Goal: Check status: Check status

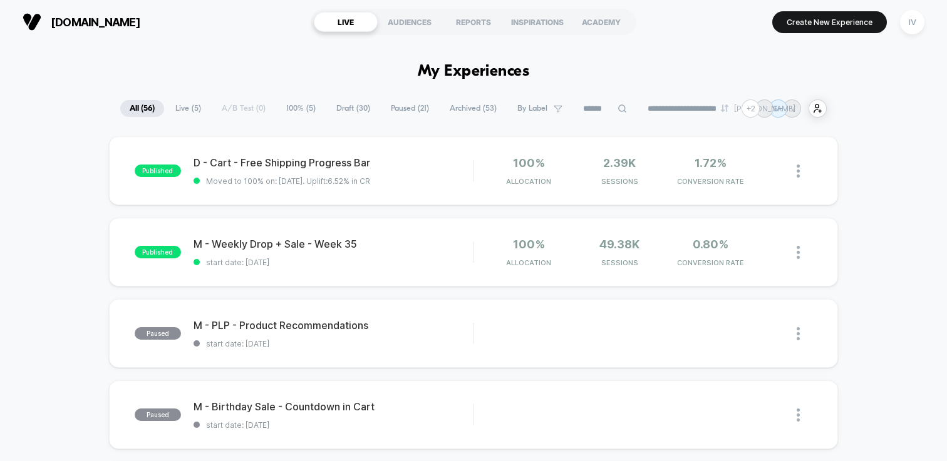
click at [289, 106] on span "100% ( 5 )" at bounding box center [301, 108] width 48 height 17
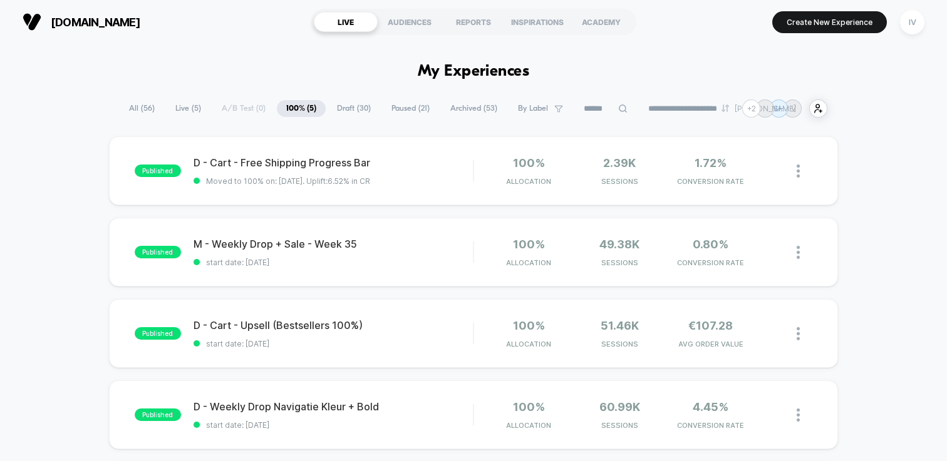
click at [346, 109] on span "Draft ( 30 )" at bounding box center [353, 108] width 53 height 17
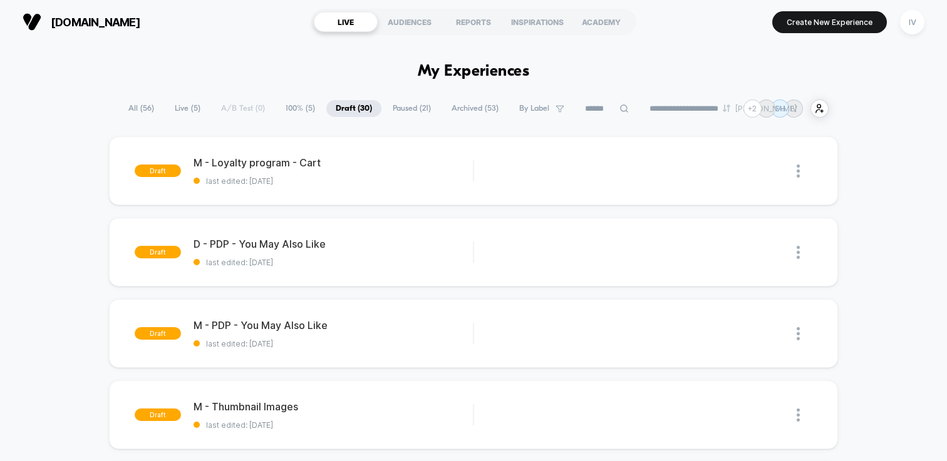
click at [386, 111] on span "Paused ( 21 )" at bounding box center [411, 108] width 57 height 17
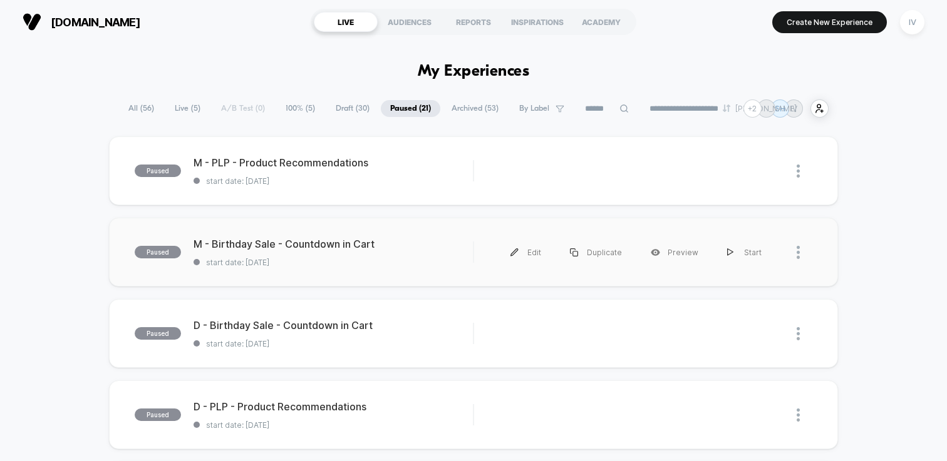
click at [373, 277] on div "paused M - Birthday Sale - Countdown in Cart start date: [DATE] Edit Duplicate …" at bounding box center [473, 252] width 729 height 69
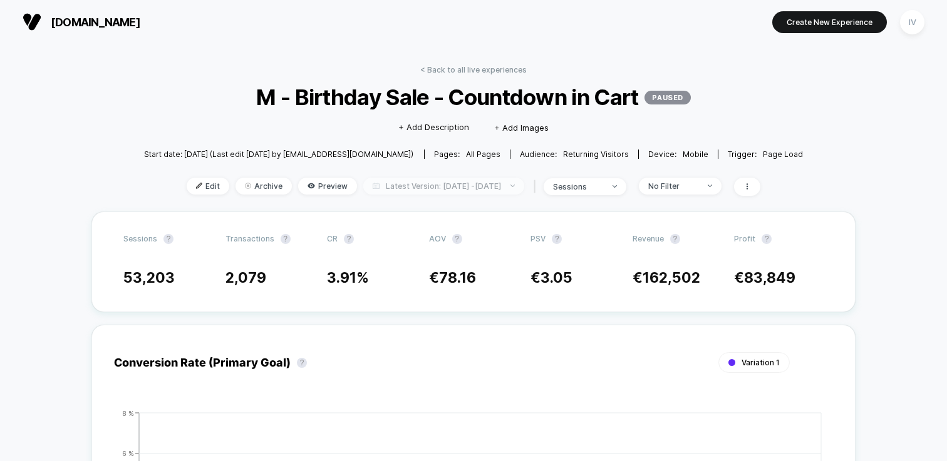
click at [451, 188] on span "Latest Version: [DATE] - [DATE]" at bounding box center [443, 186] width 161 height 17
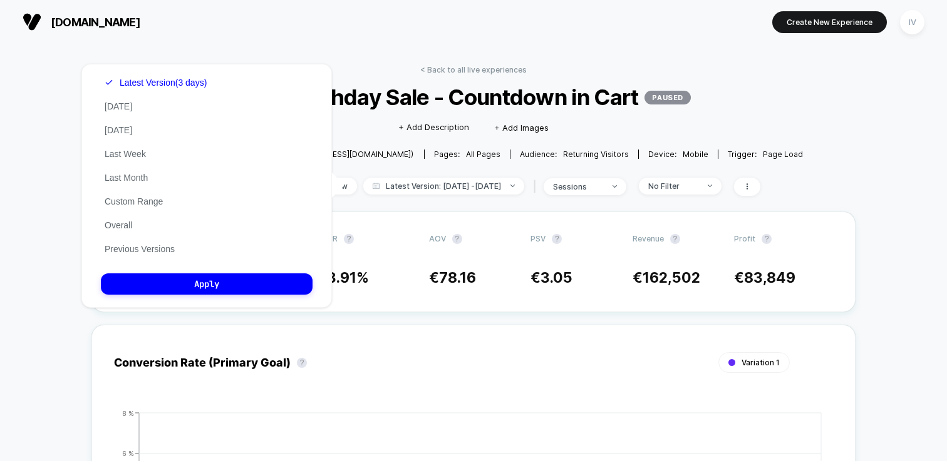
click at [145, 257] on div "Latest Version (3 days) [DATE] [DATE] Last Week Last Month Custom Range Overall…" at bounding box center [156, 166] width 110 height 190
click at [148, 253] on button "Previous Versions" at bounding box center [140, 249] width 78 height 11
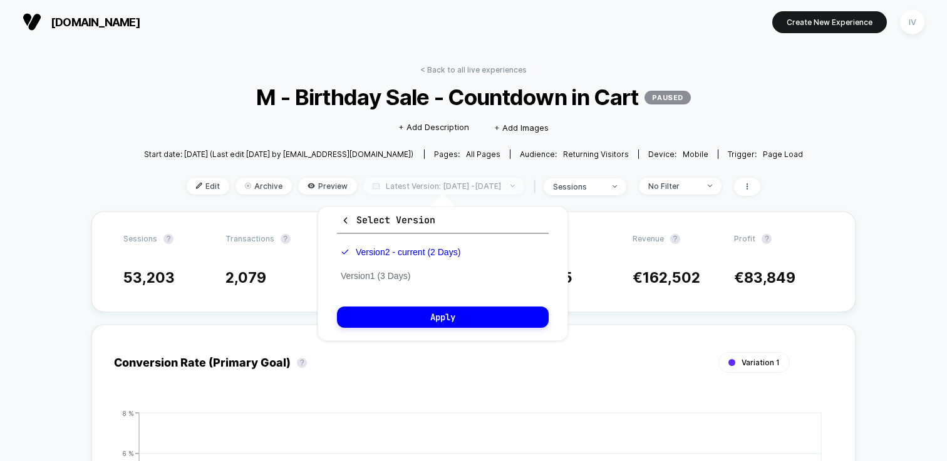
click at [409, 178] on span "Latest Version: [DATE] - [DATE]" at bounding box center [443, 186] width 161 height 17
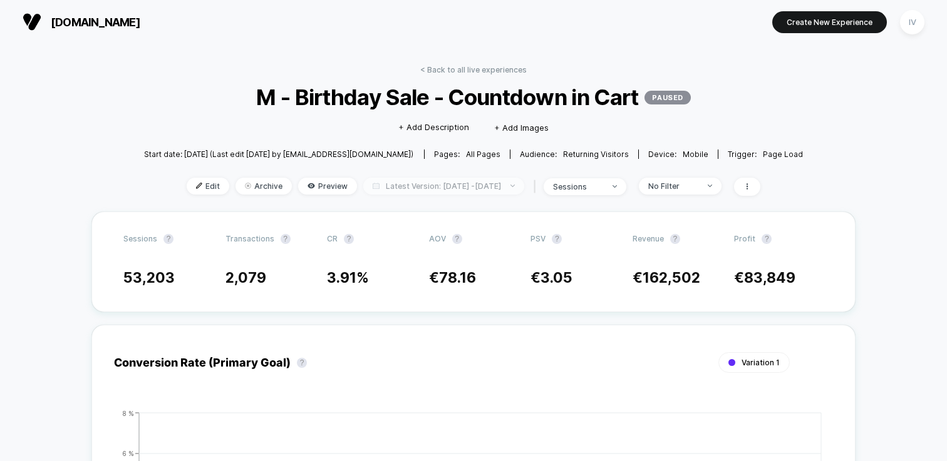
click at [384, 191] on span "Latest Version: [DATE] - [DATE]" at bounding box center [443, 186] width 161 height 17
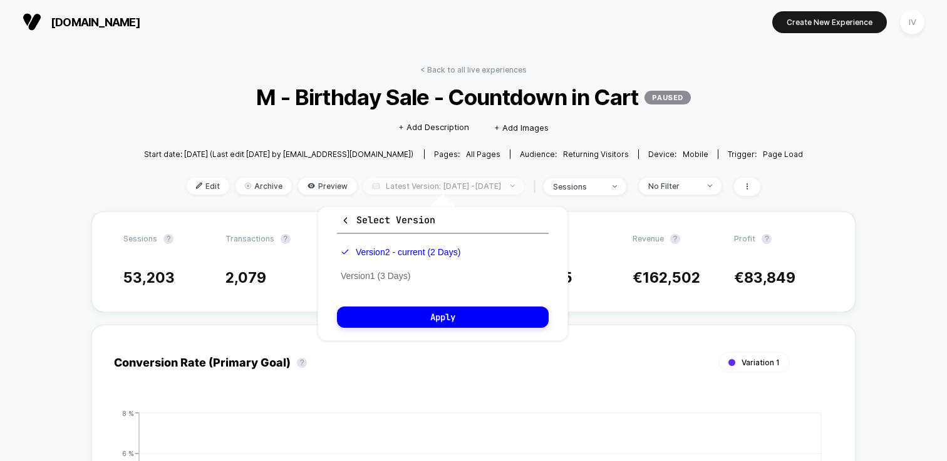
click at [388, 185] on span "Latest Version: [DATE] - [DATE]" at bounding box center [443, 186] width 161 height 17
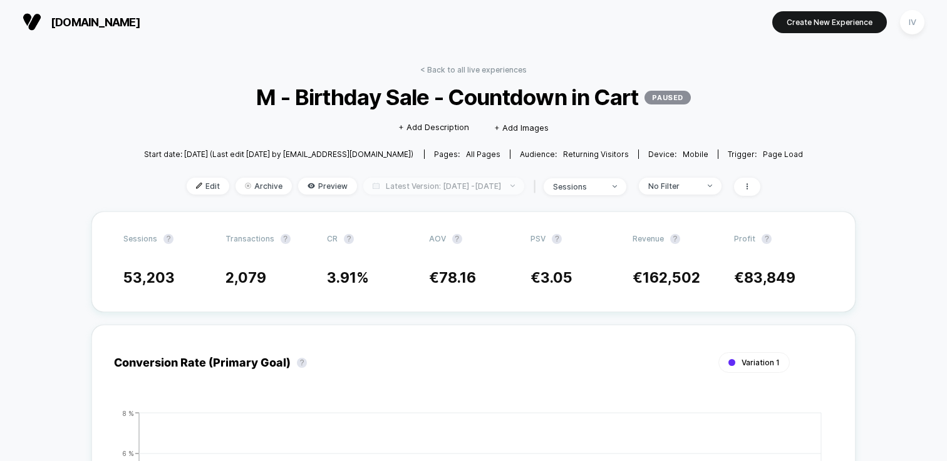
click at [386, 188] on span "Latest Version: [DATE] - [DATE]" at bounding box center [443, 186] width 161 height 17
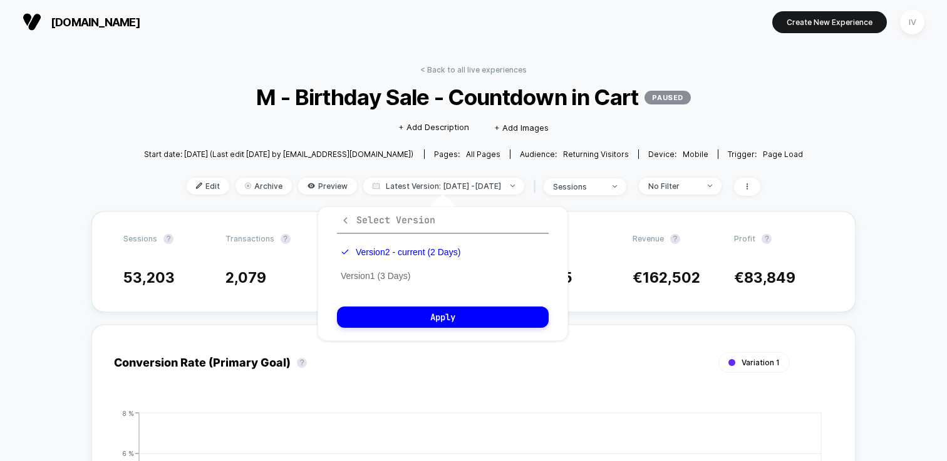
click at [343, 222] on icon "button" at bounding box center [345, 220] width 9 height 9
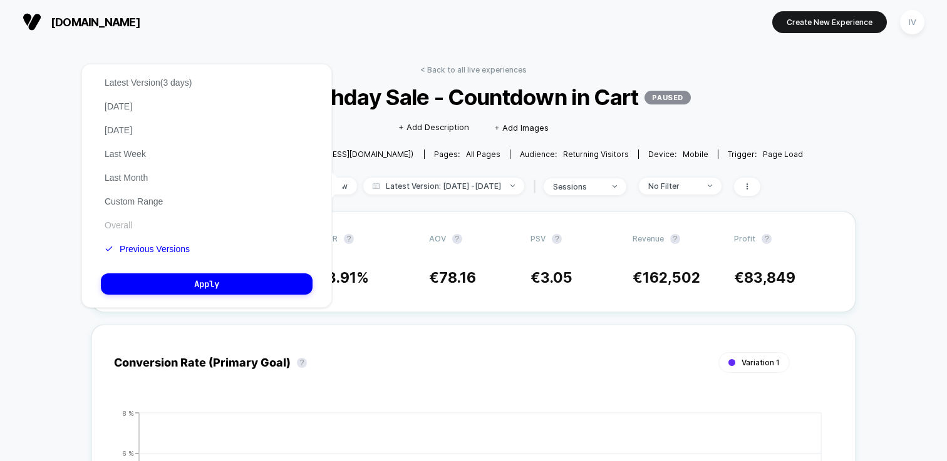
click at [116, 220] on button "Overall" at bounding box center [118, 225] width 35 height 11
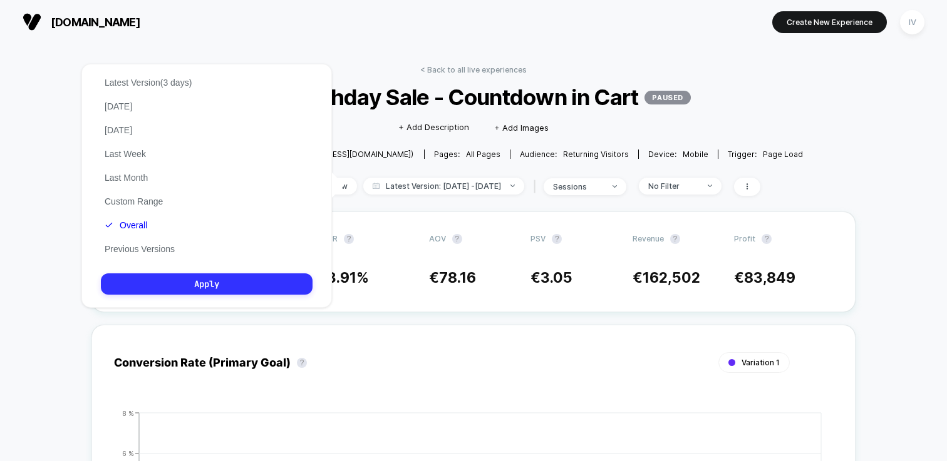
click at [217, 287] on button "Apply" at bounding box center [207, 284] width 212 height 21
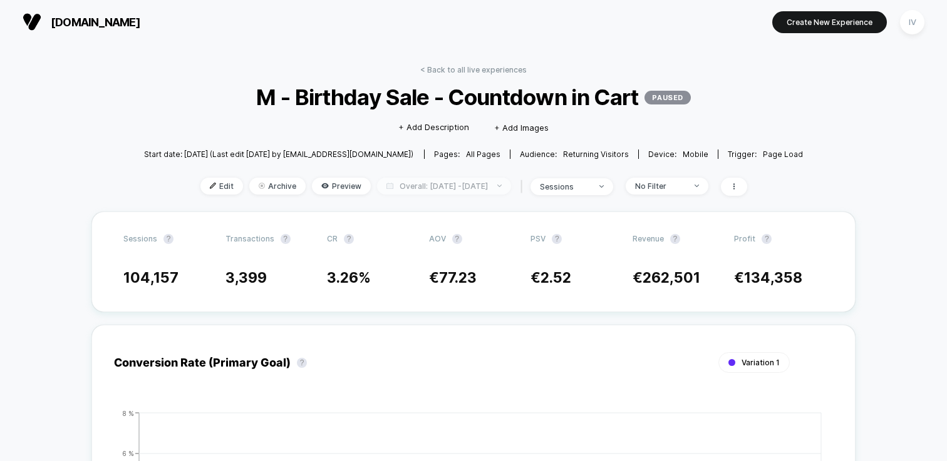
click at [468, 183] on span "Overall: [DATE] - [DATE]" at bounding box center [444, 186] width 134 height 17
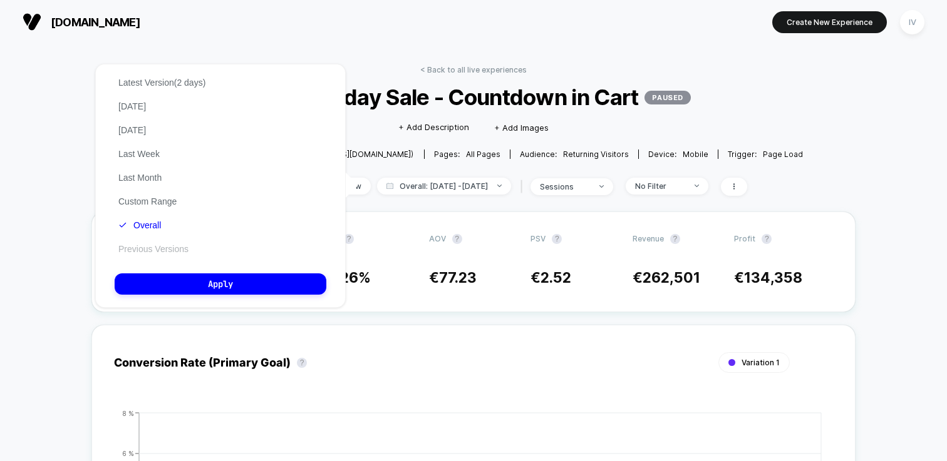
click at [190, 249] on button "Previous Versions" at bounding box center [154, 249] width 78 height 11
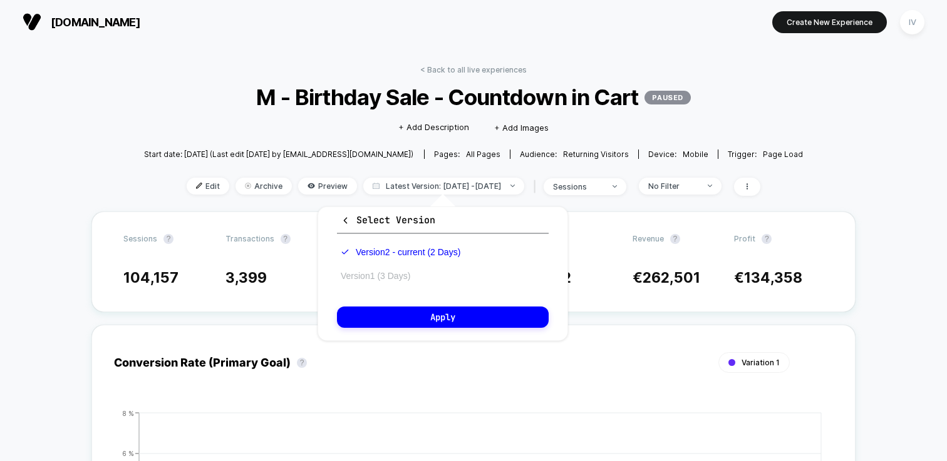
click at [396, 277] on button "Version 1 (3 Days)" at bounding box center [375, 275] width 77 height 11
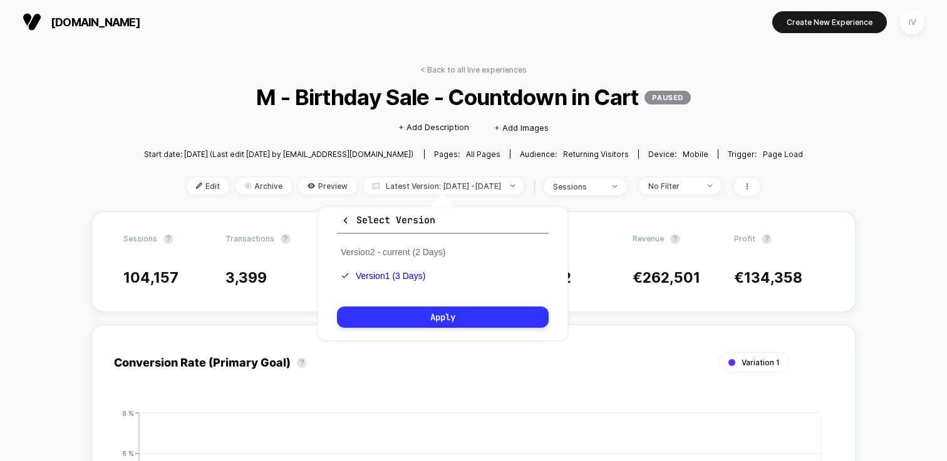
click at [431, 322] on button "Apply" at bounding box center [443, 317] width 212 height 21
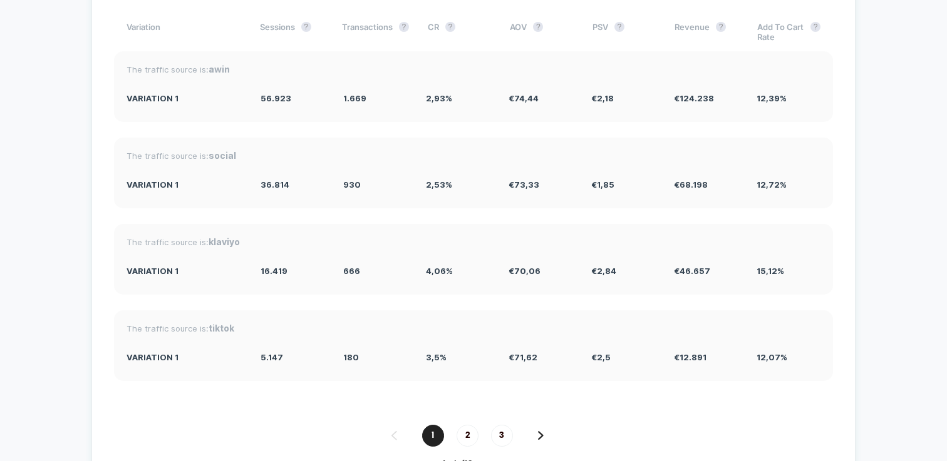
scroll to position [2023, 0]
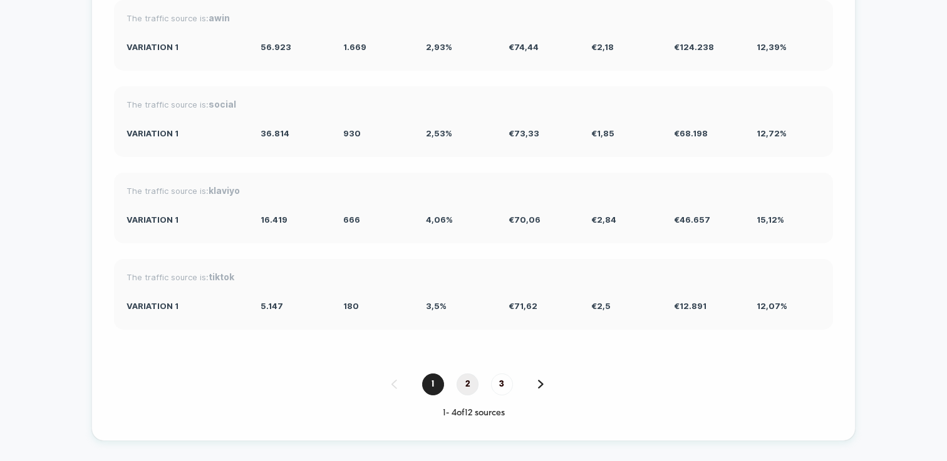
click at [470, 374] on span "2" at bounding box center [467, 385] width 22 height 22
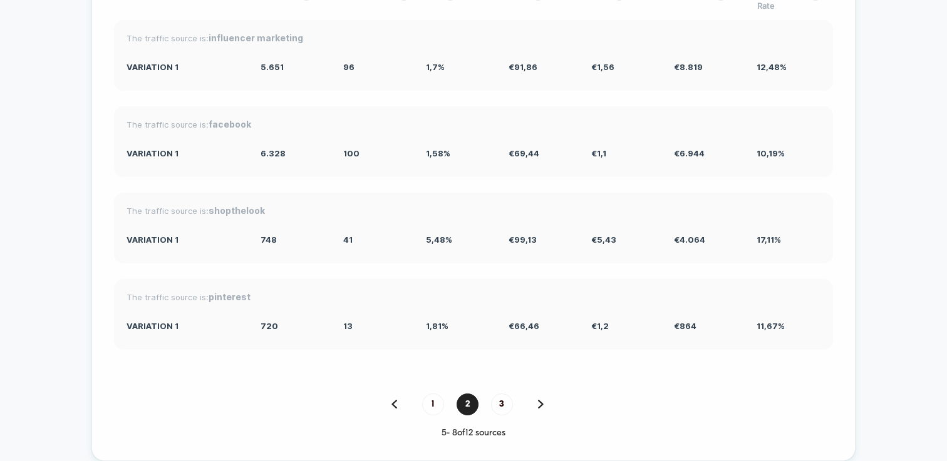
scroll to position [2003, 0]
click at [443, 394] on div "1 2 3" at bounding box center [473, 405] width 719 height 22
click at [439, 394] on span "1" at bounding box center [433, 405] width 22 height 22
